Goal: Transaction & Acquisition: Book appointment/travel/reservation

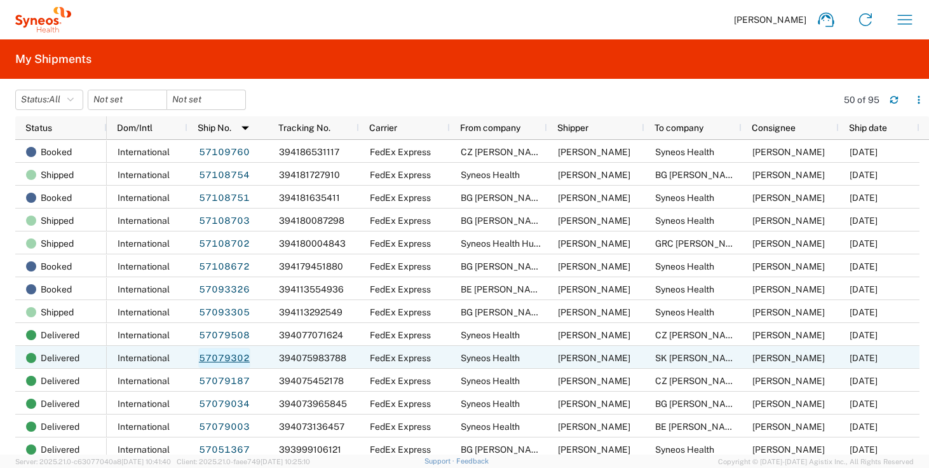
click at [223, 359] on link "57079302" at bounding box center [224, 357] width 52 height 20
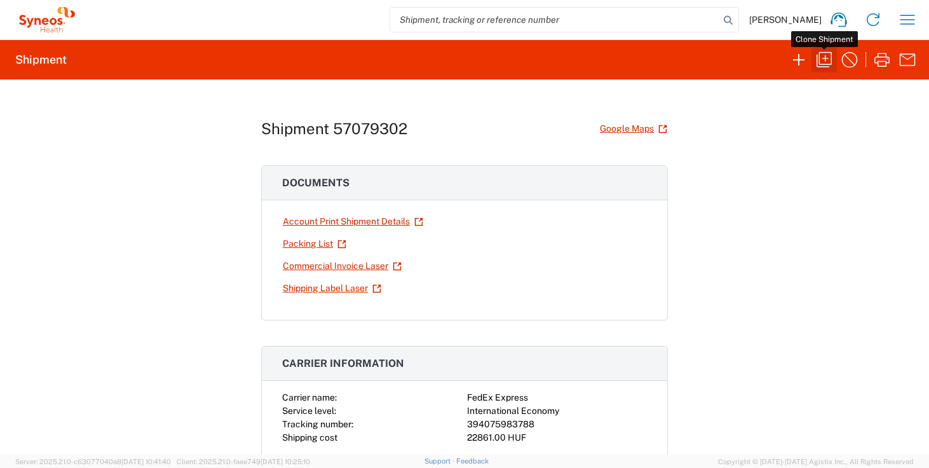
click at [830, 62] on icon "button" at bounding box center [823, 59] width 15 height 15
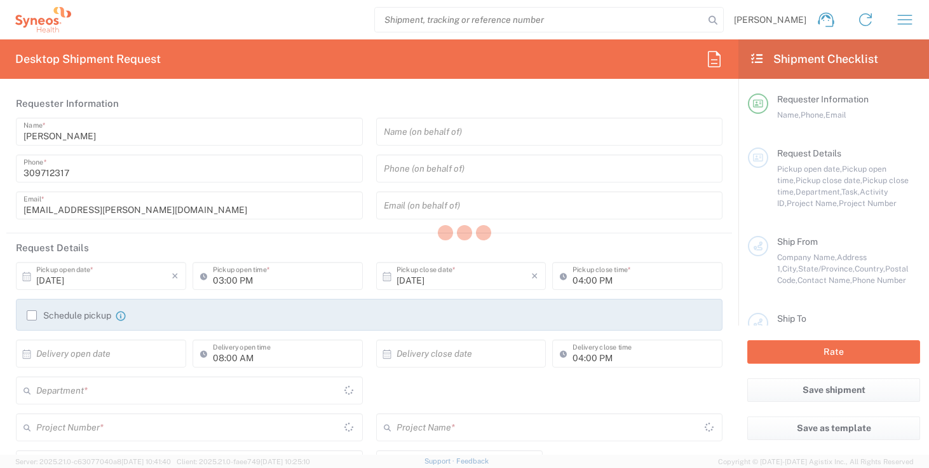
type input "12:00 PM"
type input "02:00 AM"
type textarea "zsolt.varga@syneoshealth.com, Fixed_Assets_Helpdesk@syneoshealth.com"
type input "Syneos Health"
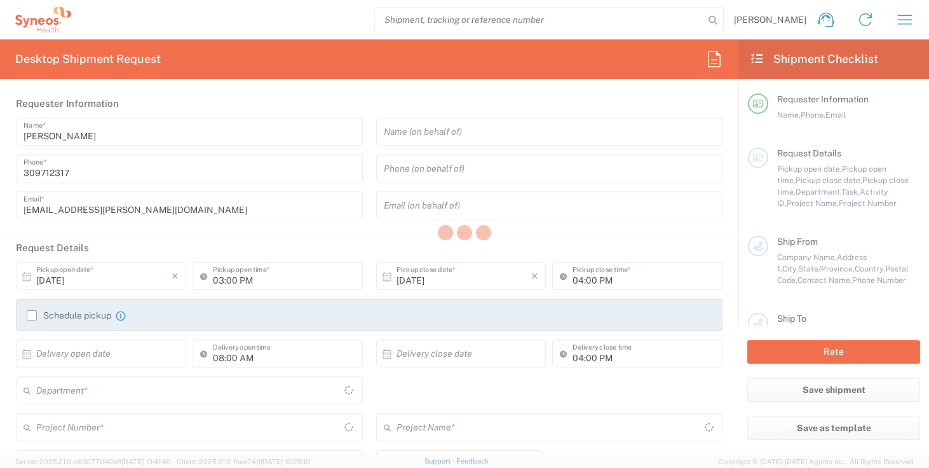
type input "Irinyi Jozsef u. 4-20,B building"
type input "2nd floor"
type input "Budapest"
type input "1117"
type input "Zsolt Varga"
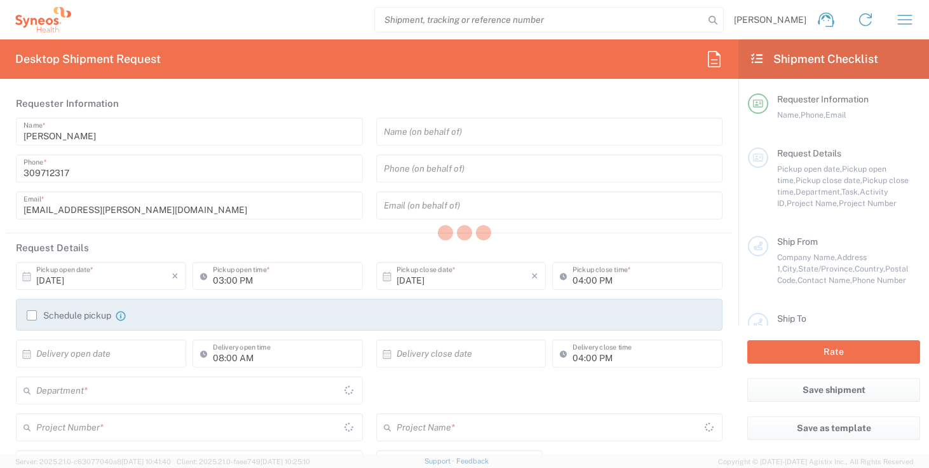
type input "309712317"
type input "zsolt.varga@syneoshealth.com"
type input "SK Michal Chovan"
type input "Bernolákova 2720/6"
type input "Bratislava"
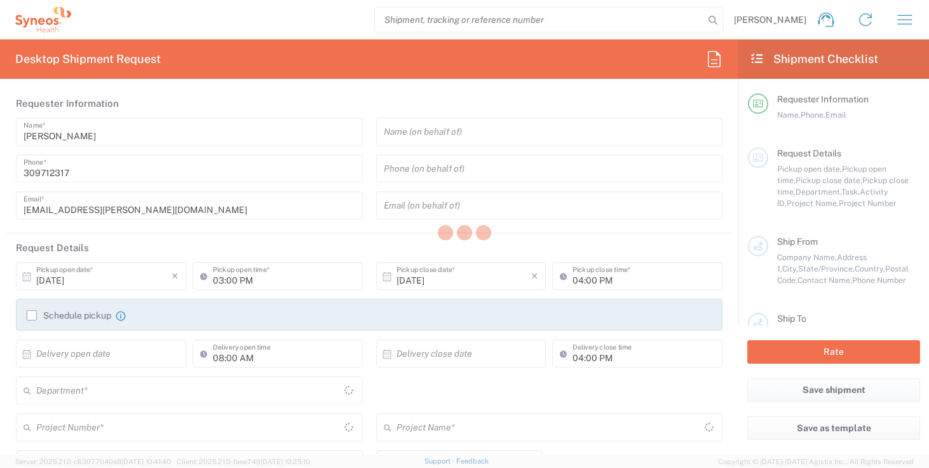
type input "81107"
type input "Michal Chovan"
type input "+421907041159"
type input "Sender/Shipper"
type input "Repair/Warranty"
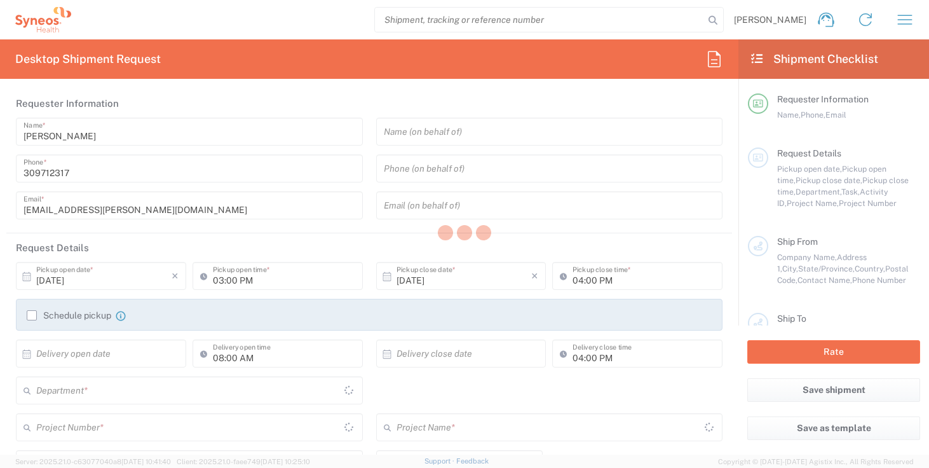
type input "Sender/Shipper"
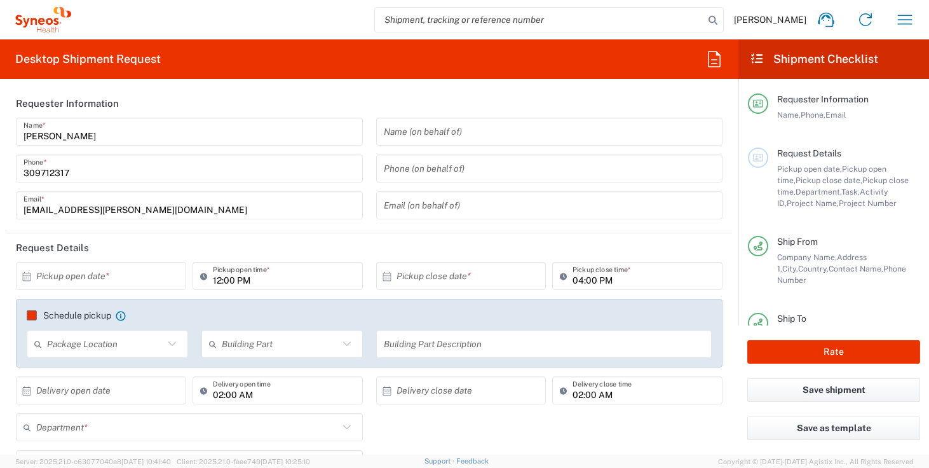
type input "Slovakia"
type input "Delivery Duty Paid"
type input "Your Packaging"
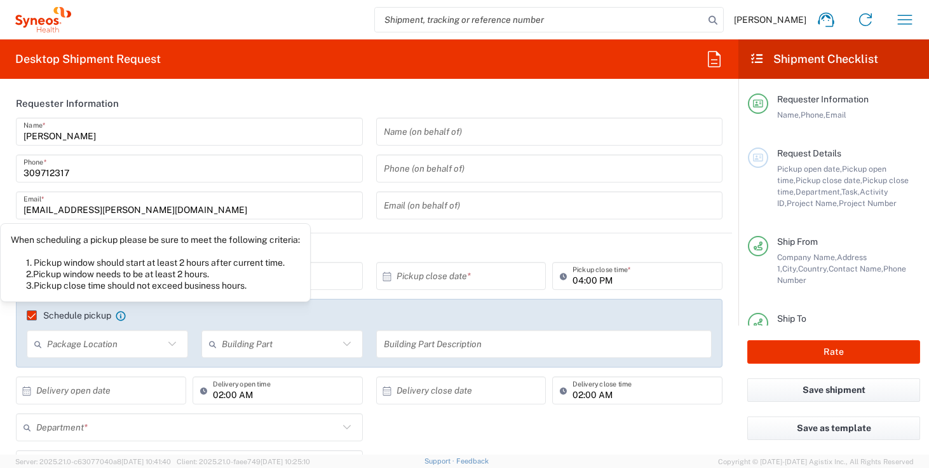
type input "4510"
type input "4510 DEPARTMENTAL EXPENSE"
type input "Hungary"
click at [86, 278] on div "When scheduling a pickup please be sure to meet the following criteria: 1. Pick…" at bounding box center [155, 262] width 289 height 57
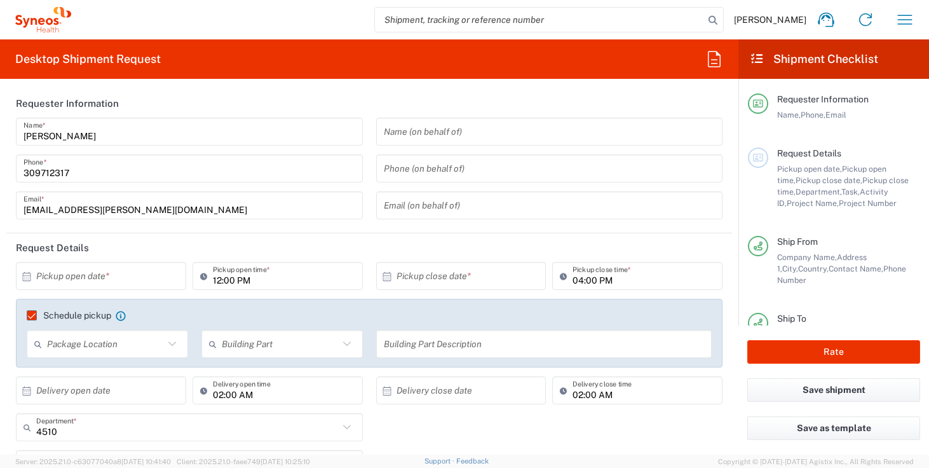
click at [120, 271] on input "text" at bounding box center [103, 276] width 135 height 22
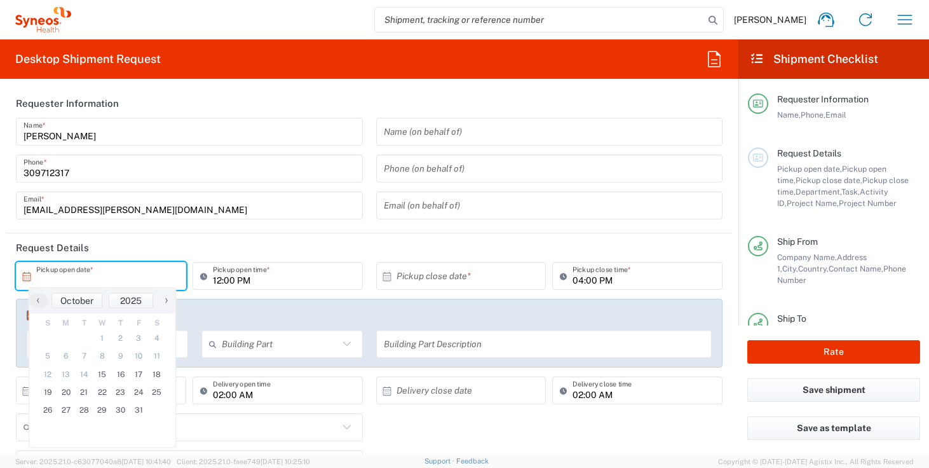
type input "4510 DEPARTMENTAL EXPENSE"
type input "Syneos Health Hungary Kft."
click at [142, 376] on span "17" at bounding box center [139, 374] width 18 height 18
type input "10/17/2025"
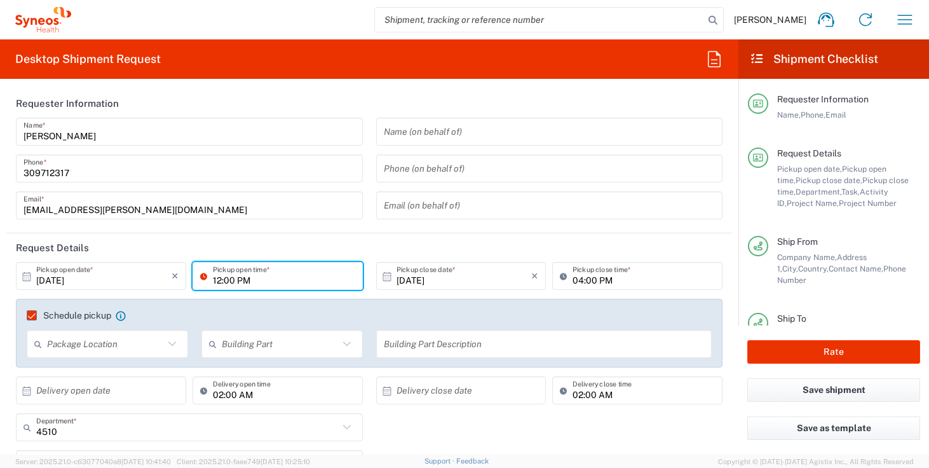
click at [216, 279] on input "12:00 PM" at bounding box center [284, 276] width 142 height 22
click at [245, 279] on input "09:00 PM" at bounding box center [284, 276] width 142 height 22
type input "09:00 AM"
click at [367, 240] on header "Request Details" at bounding box center [368, 247] width 725 height 29
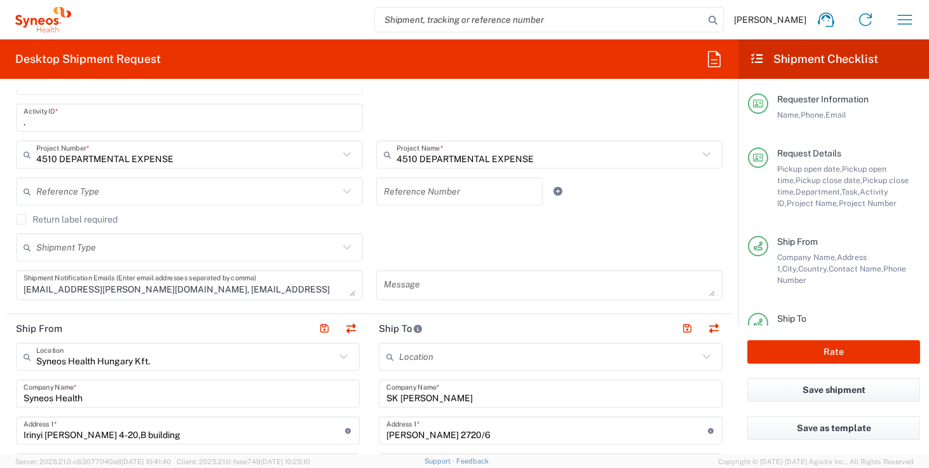
scroll to position [386, 0]
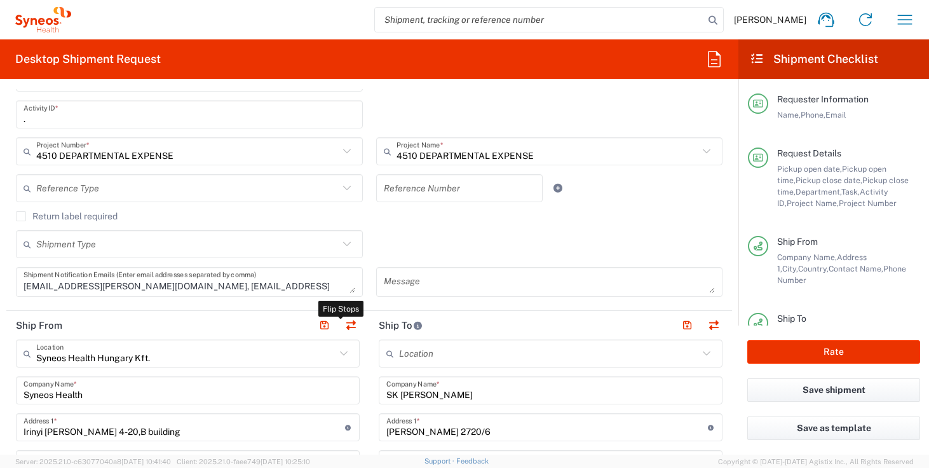
drag, startPoint x: 349, startPoint y: 323, endPoint x: 427, endPoint y: 281, distance: 88.7
click at [350, 323] on button "button" at bounding box center [351, 325] width 18 height 18
type input "SK Michal Chovan"
type input "Bernolákova 2720/6"
type input "Bratislava"
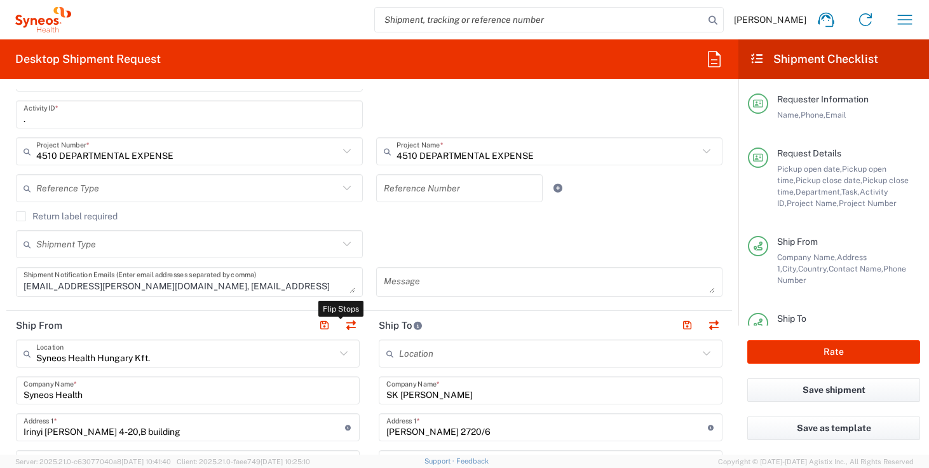
type input "Slovakia"
type input "81107"
type input "Michal Chovan"
type input "+421907041159"
type input "Syneos Health Hungary Kft."
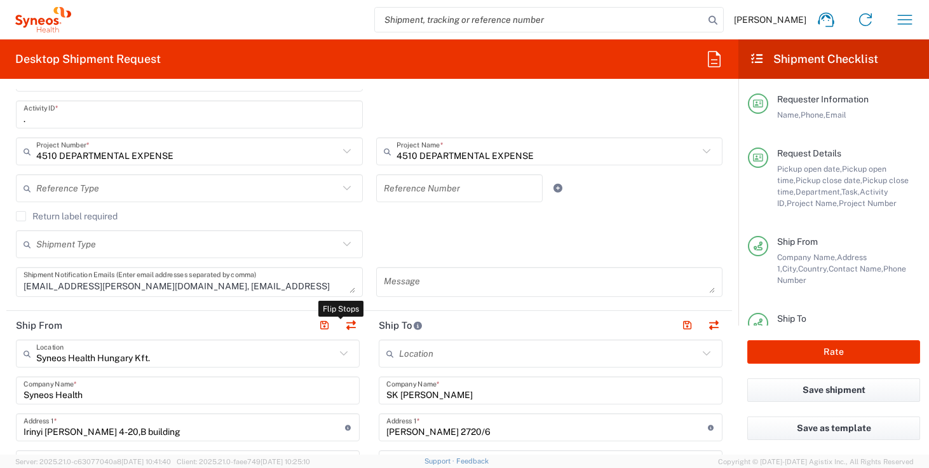
type input "Syneos Health"
type input "Irinyi Jozsef u. 4-20,B building"
type input "2nd floor"
type input "Budapest"
type input "Hungary"
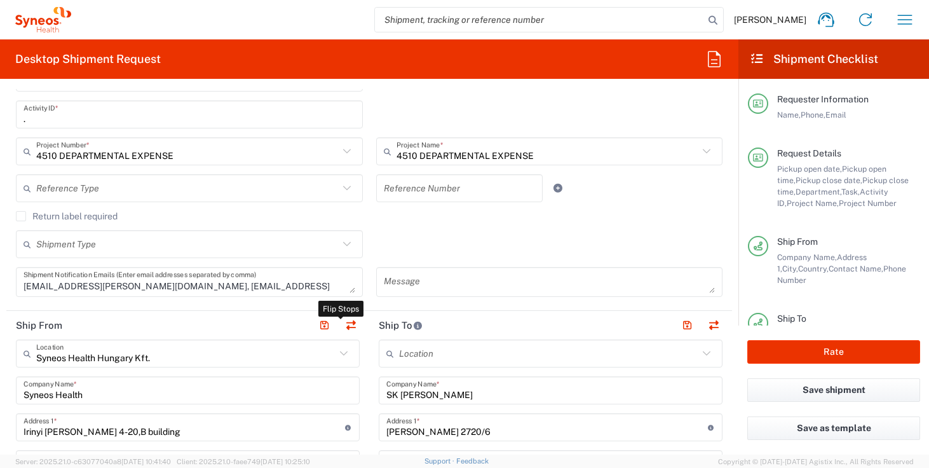
type input "1117"
type input "Zsolt Varga"
type input "309712317"
type input "zsolt.varga@syneoshealth.com"
type input "Sender/Shipper"
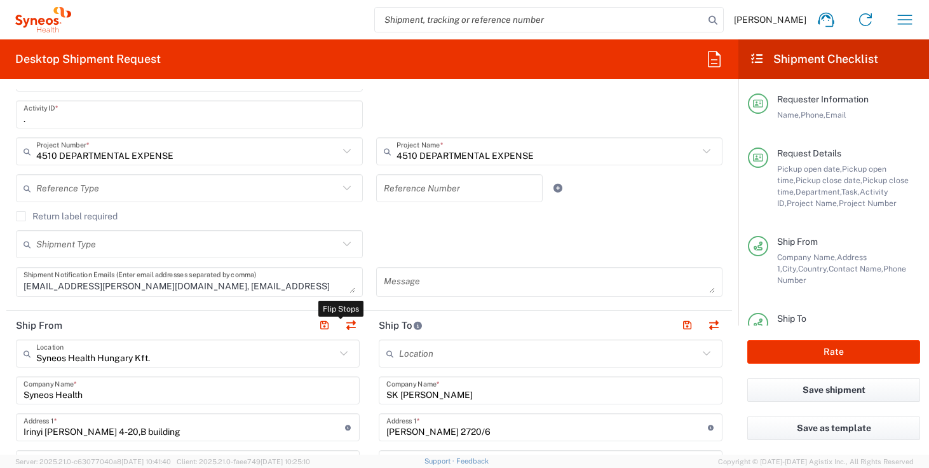
type input "Sender/Shipper"
type input "Delivery Duty Paid"
type input "VAT"
type input "HU 24901833"
type input "EORI"
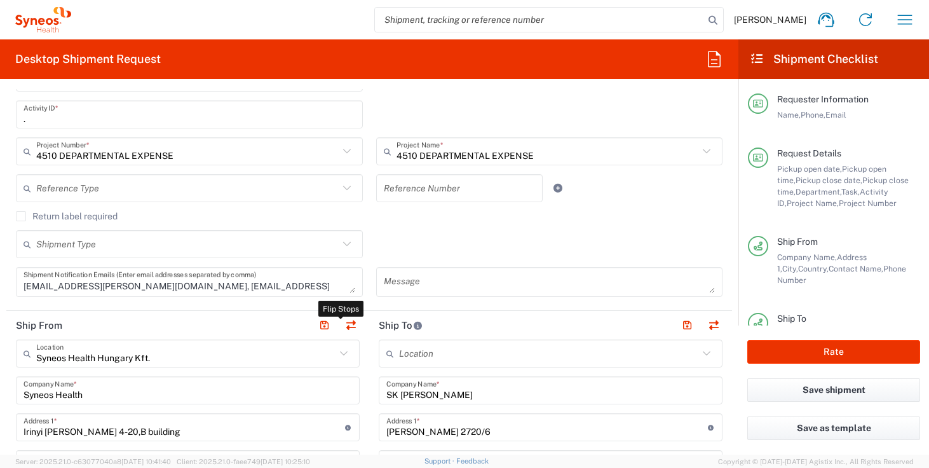
type input "HU0028038708"
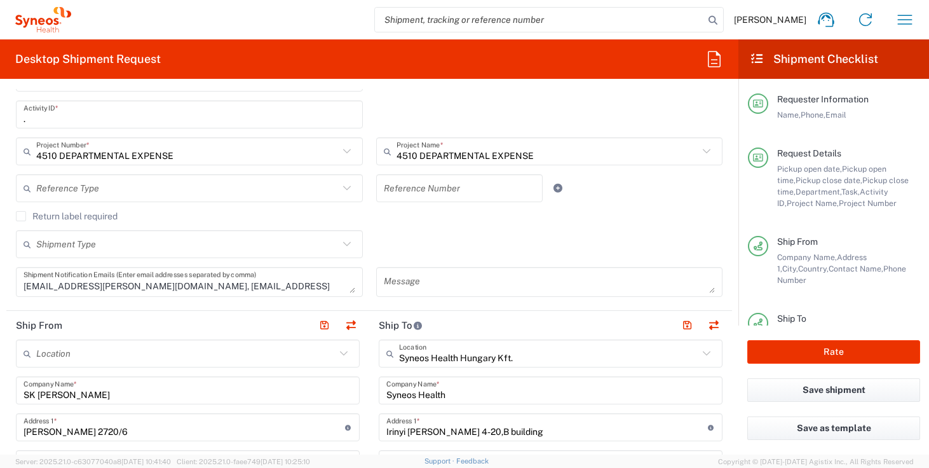
scroll to position [218, 0]
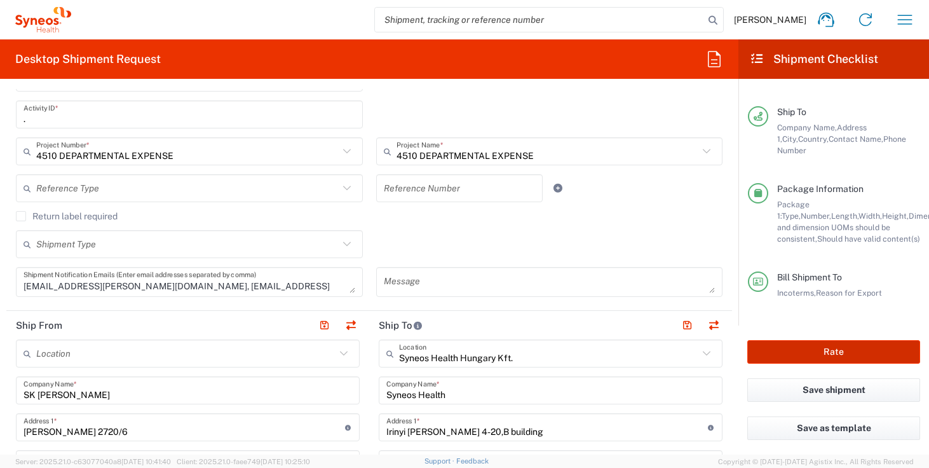
click at [867, 356] on button "Rate" at bounding box center [833, 352] width 173 height 24
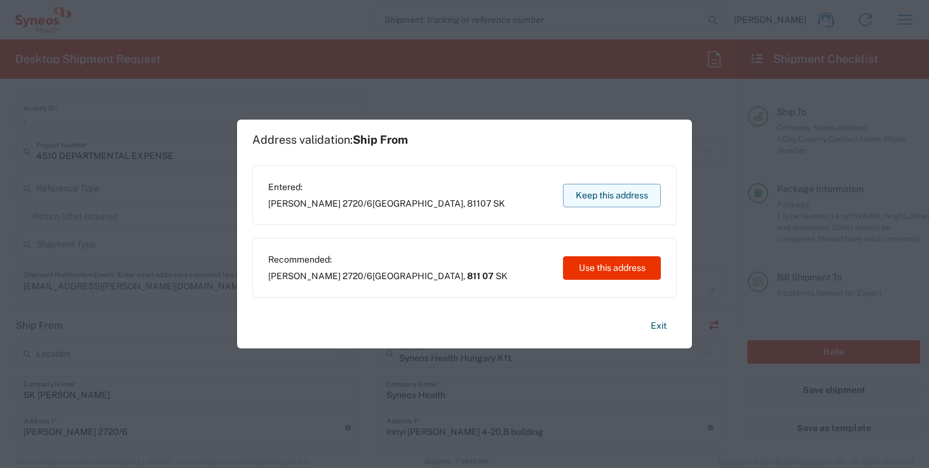
click at [614, 198] on button "Keep this address" at bounding box center [612, 196] width 98 height 24
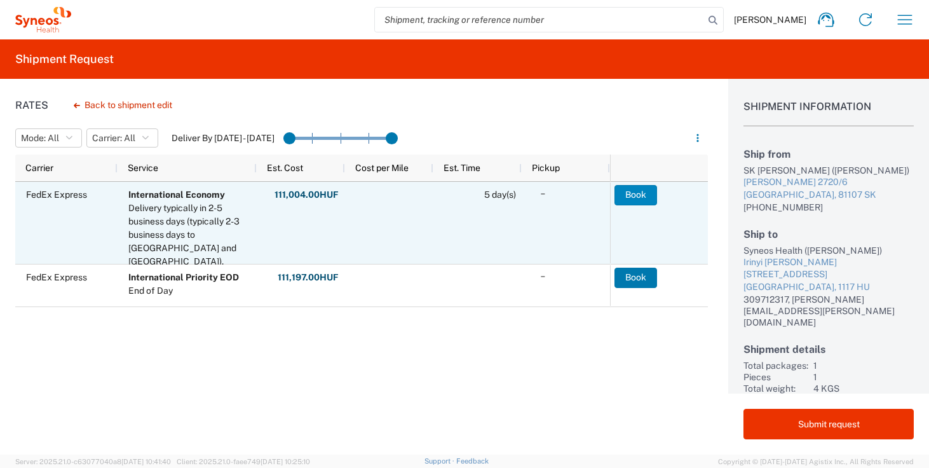
click at [643, 196] on button "Book" at bounding box center [635, 195] width 43 height 20
